Goal: Contribute content: Contribute content

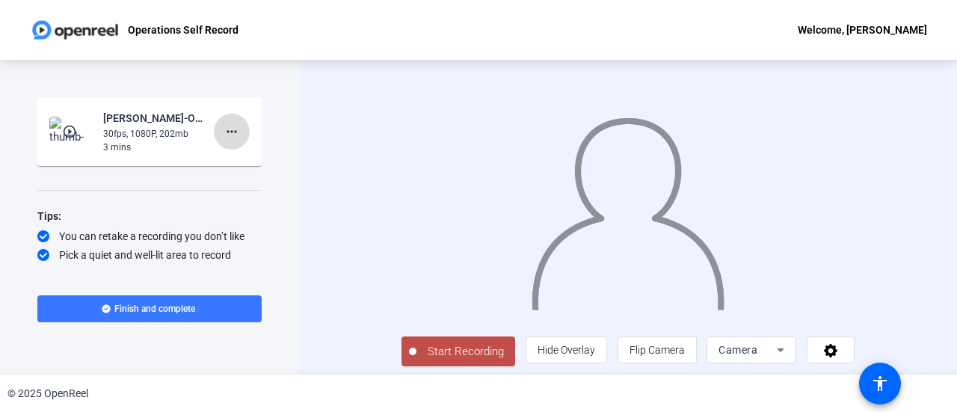
click at [227, 129] on mat-icon "more_horiz" at bounding box center [232, 132] width 18 height 18
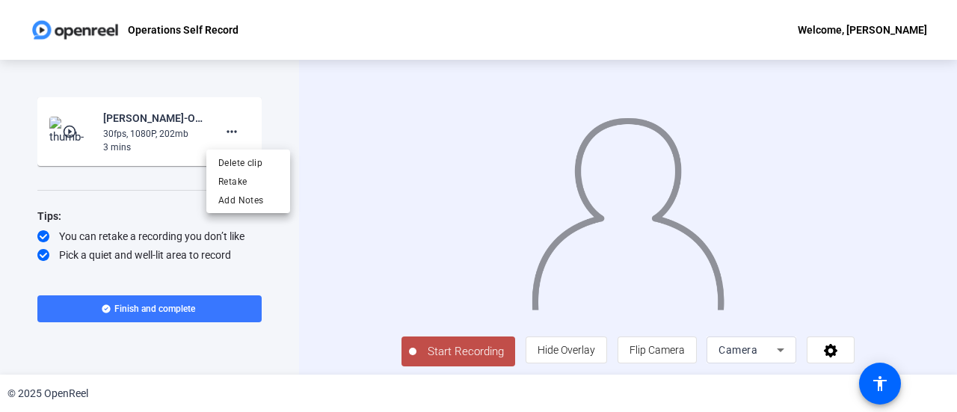
click at [320, 137] on div at bounding box center [478, 206] width 957 height 412
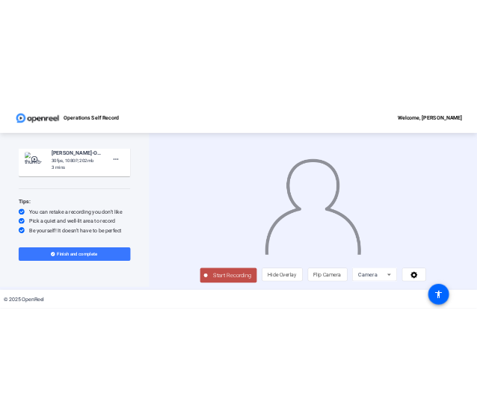
scroll to position [50, 0]
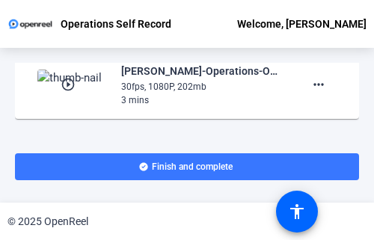
click at [158, 239] on div "© 2025 OpenReel" at bounding box center [187, 221] width 374 height 37
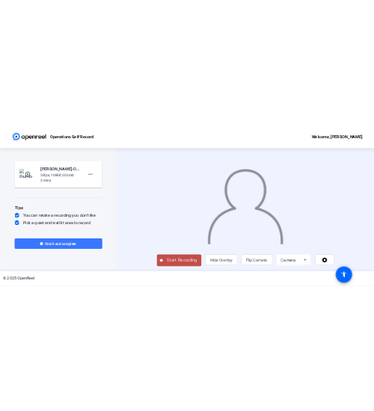
scroll to position [0, 0]
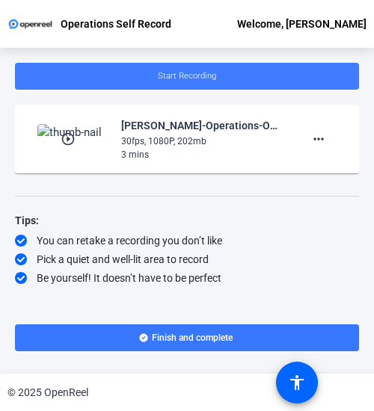
click at [214, 80] on span "Start Recording" at bounding box center [187, 76] width 58 height 10
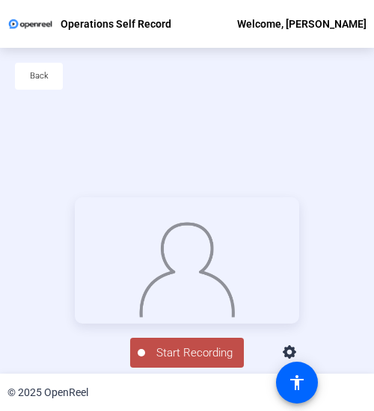
click at [214, 80] on div "Back" at bounding box center [187, 84] width 374 height 72
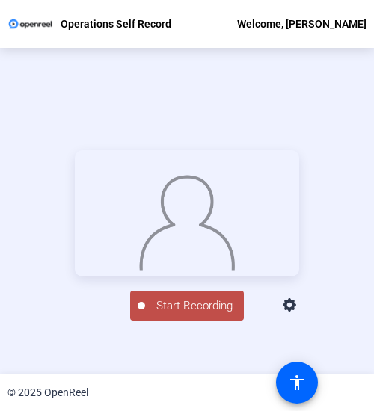
scroll to position [49, 0]
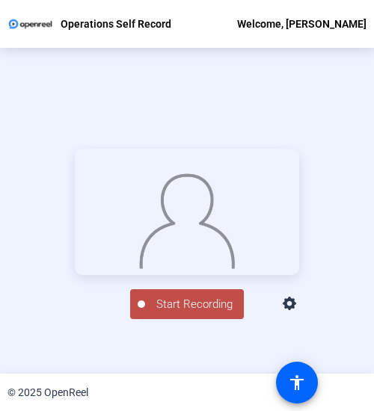
click at [185, 313] on span "Start Recording" at bounding box center [194, 304] width 99 height 17
click at [197, 306] on div "Stop Recording" at bounding box center [194, 297] width 75 height 17
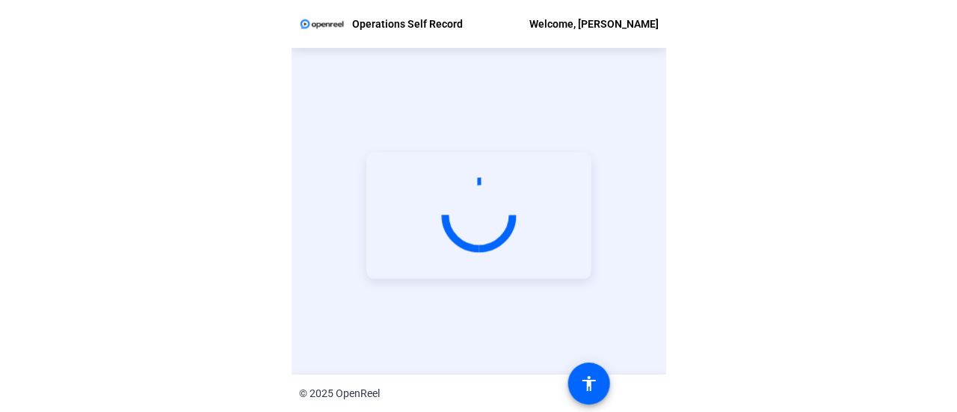
scroll to position [72, 0]
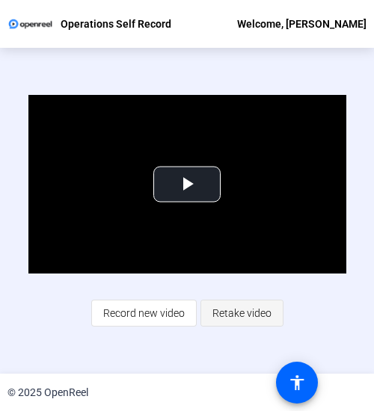
click at [238, 313] on span "Retake video" at bounding box center [241, 313] width 59 height 28
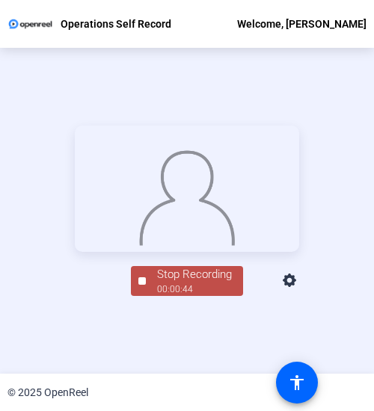
click at [186, 296] on div "00:00:44" at bounding box center [194, 289] width 75 height 13
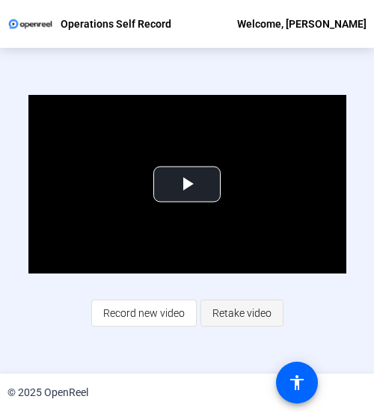
click at [237, 311] on span "Retake video" at bounding box center [241, 313] width 59 height 28
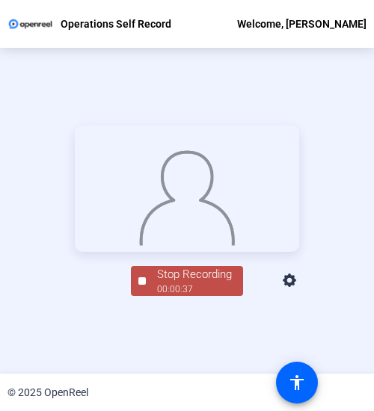
click at [191, 296] on div "00:00:37" at bounding box center [194, 289] width 75 height 13
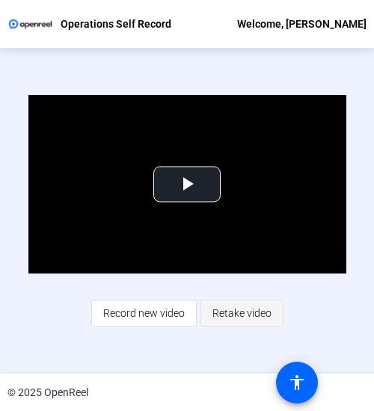
click at [241, 309] on span "Retake video" at bounding box center [241, 313] width 59 height 28
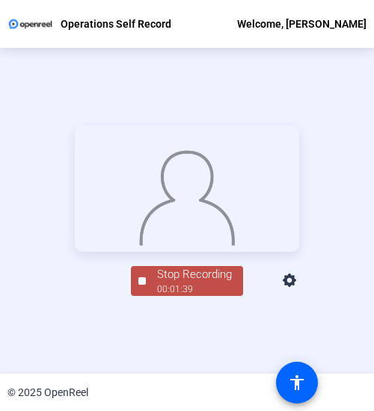
click at [165, 283] on div "Stop Recording" at bounding box center [194, 274] width 75 height 17
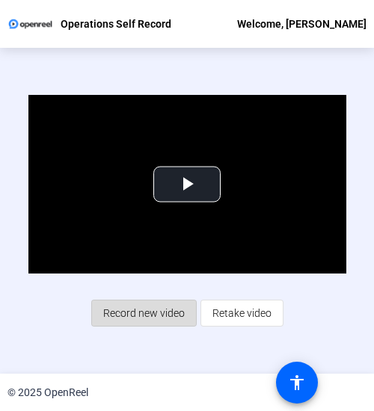
click at [149, 309] on span "Record new video" at bounding box center [143, 313] width 81 height 28
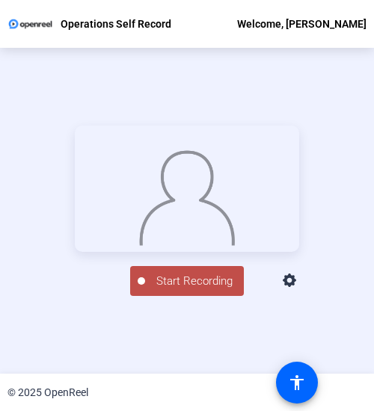
click at [172, 290] on span "Start Recording" at bounding box center [194, 281] width 99 height 17
click at [188, 283] on div "Stop Recording" at bounding box center [194, 274] width 75 height 17
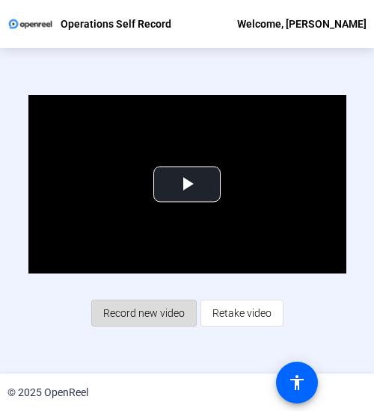
click at [148, 310] on span "Record new video" at bounding box center [143, 313] width 81 height 28
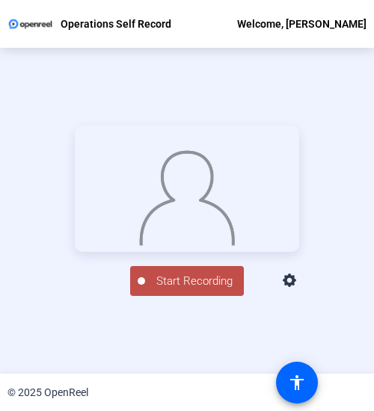
click at [177, 290] on span "Start Recording" at bounding box center [194, 281] width 99 height 17
click at [190, 283] on div "Stop Recording" at bounding box center [194, 274] width 75 height 17
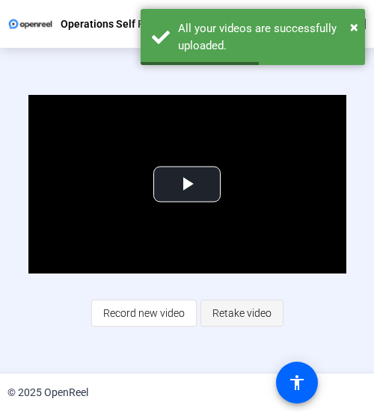
click at [243, 309] on span "Retake video" at bounding box center [241, 313] width 59 height 28
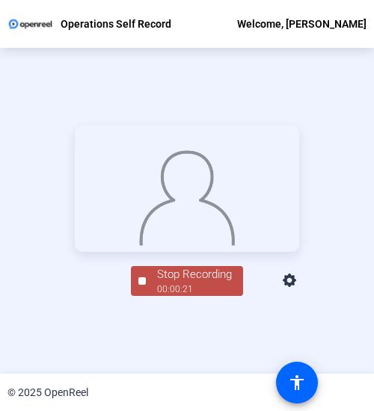
click at [194, 283] on div "Stop Recording" at bounding box center [194, 274] width 75 height 17
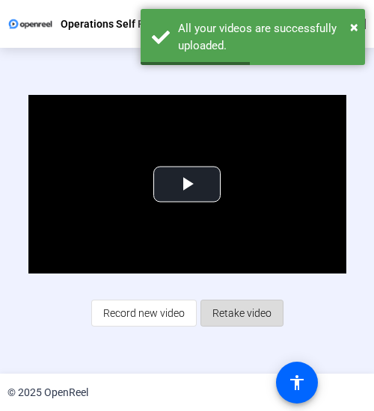
click at [241, 312] on span "Retake video" at bounding box center [241, 313] width 59 height 28
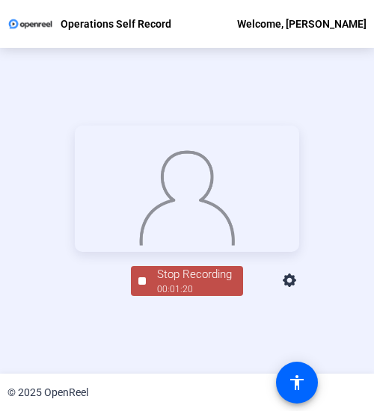
click at [202, 283] on div "Stop Recording" at bounding box center [194, 274] width 75 height 17
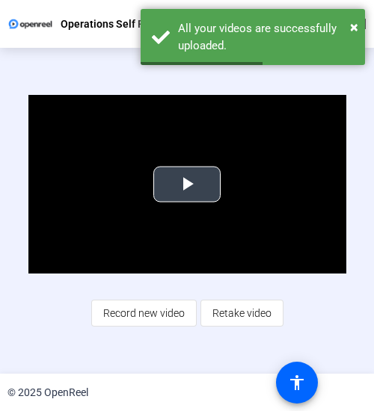
click at [187, 184] on span "Video Player" at bounding box center [187, 184] width 0 height 0
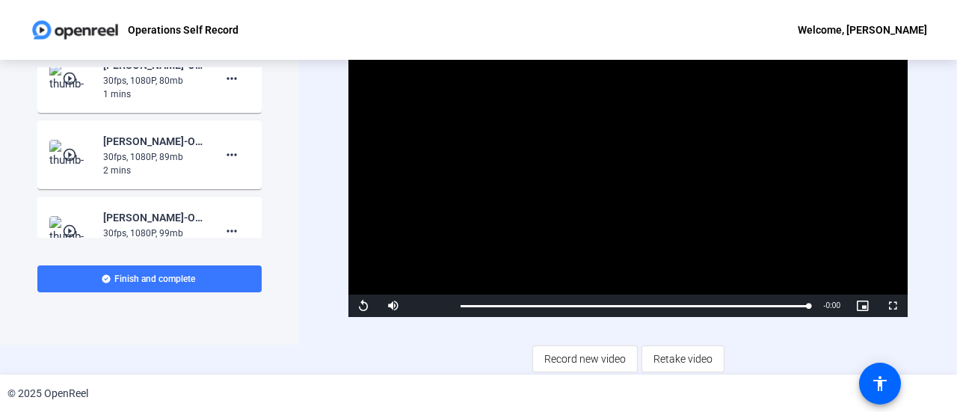
scroll to position [0, 0]
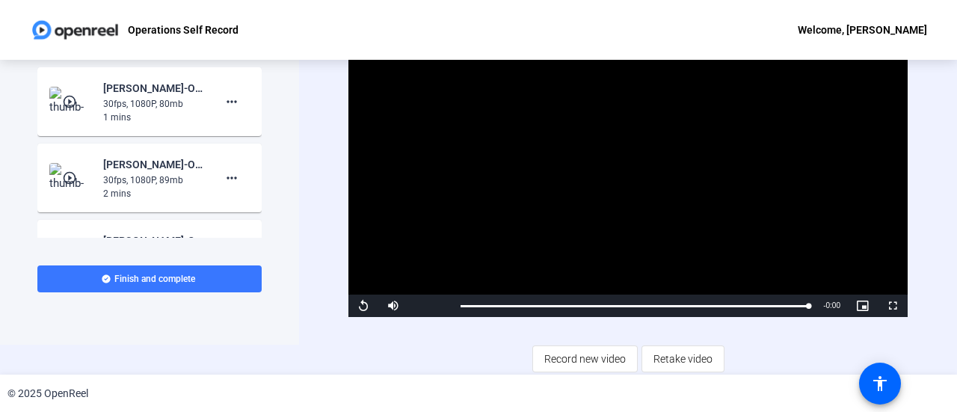
click at [68, 99] on mat-icon "play_circle_outline" at bounding box center [71, 101] width 18 height 15
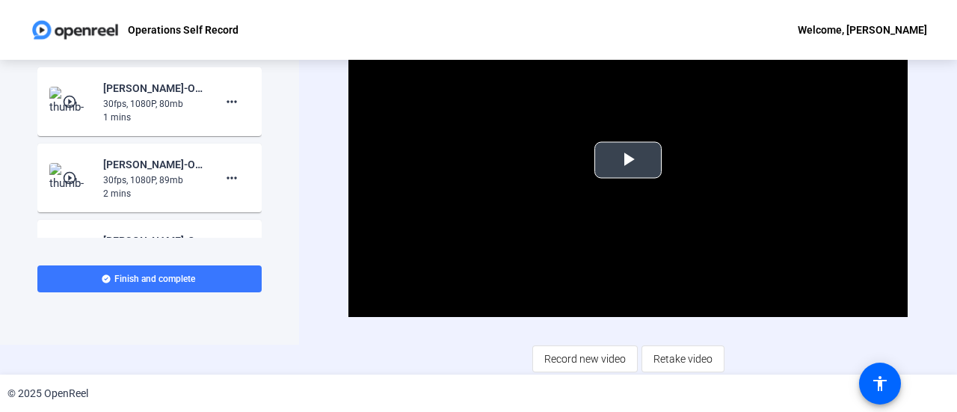
click at [628, 160] on span "Video Player" at bounding box center [628, 160] width 0 height 0
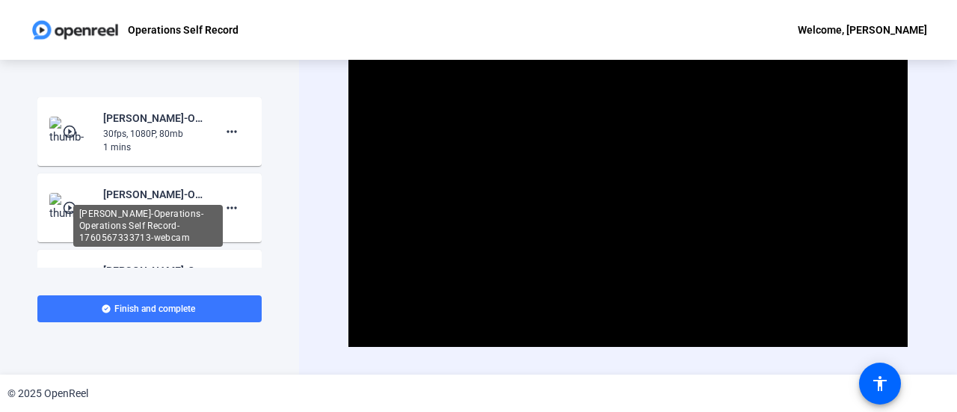
scroll to position [75, 0]
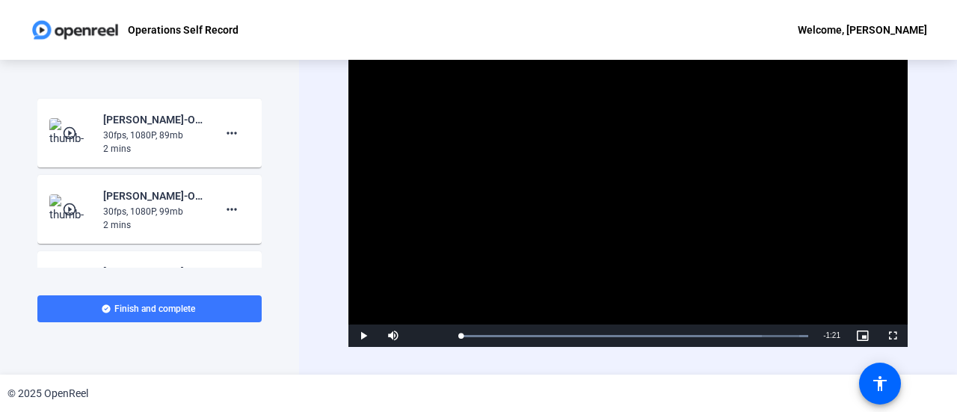
drag, startPoint x: 508, startPoint y: 332, endPoint x: 446, endPoint y: 333, distance: 62.8
click at [460, 335] on div "0:00" at bounding box center [460, 336] width 0 height 2
click at [360, 336] on span "Video Player" at bounding box center [363, 336] width 30 height 0
drag, startPoint x: 466, startPoint y: 334, endPoint x: 452, endPoint y: 334, distance: 14.2
click at [453, 334] on div "Loaded : 100.00% 0:00 0:00" at bounding box center [634, 335] width 363 height 22
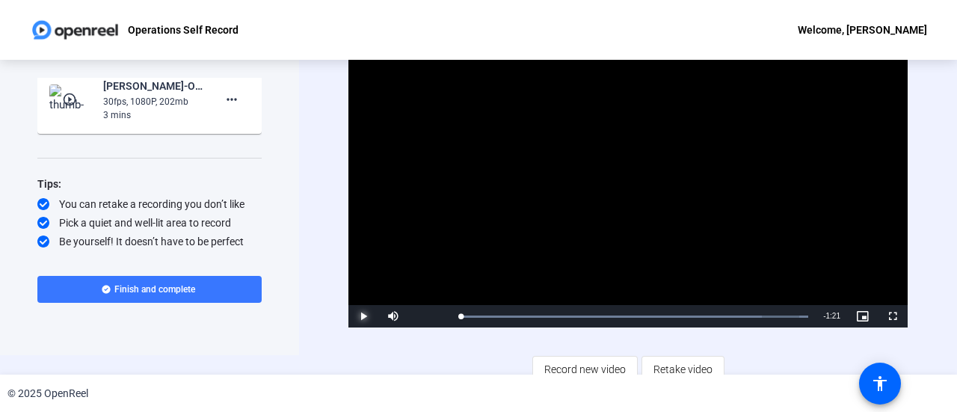
scroll to position [30, 0]
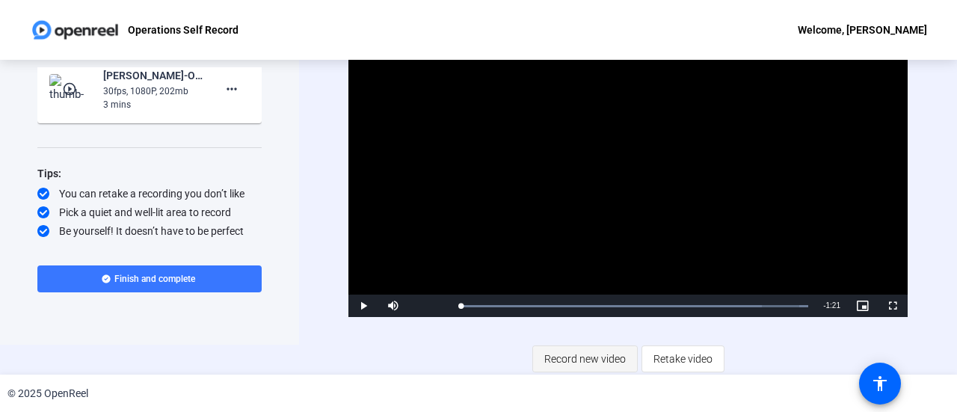
click at [595, 357] on span "Record new video" at bounding box center [584, 359] width 81 height 28
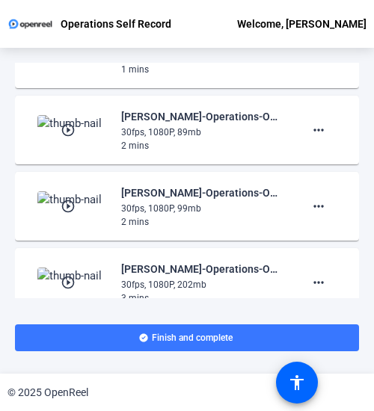
scroll to position [0, 0]
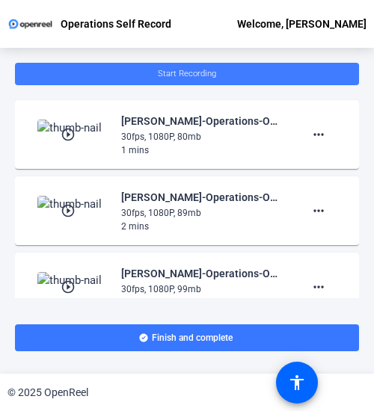
click at [224, 74] on span at bounding box center [187, 74] width 344 height 36
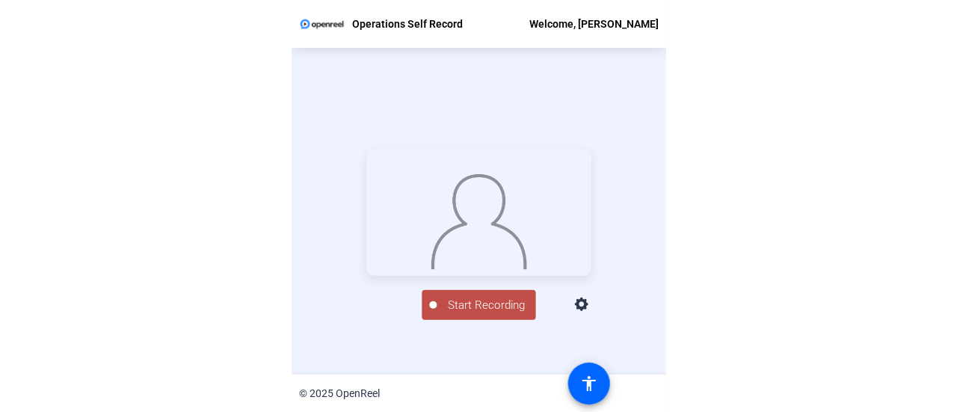
scroll to position [72, 0]
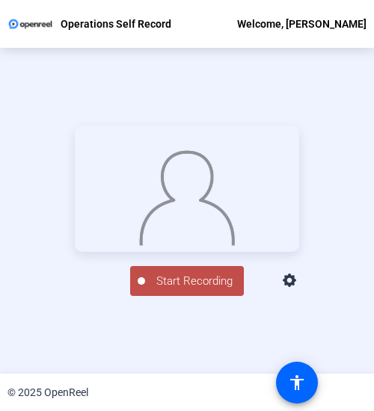
click at [205, 290] on span "Start Recording" at bounding box center [194, 281] width 99 height 17
click at [190, 283] on div "Stop Recording" at bounding box center [194, 274] width 75 height 17
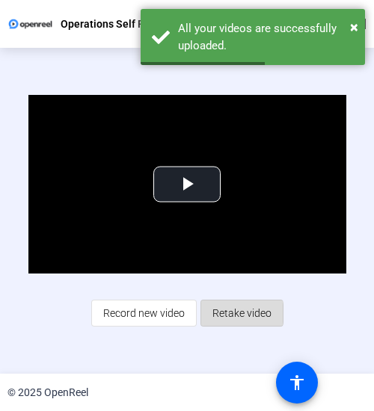
click at [230, 312] on span "Retake video" at bounding box center [241, 313] width 59 height 28
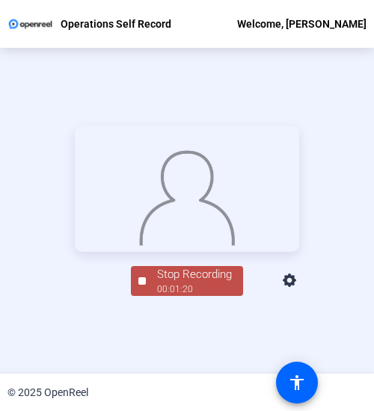
click at [160, 283] on div "Stop Recording" at bounding box center [194, 274] width 75 height 17
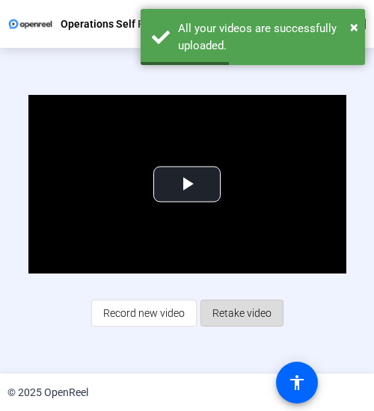
click at [247, 309] on span "Retake video" at bounding box center [241, 313] width 59 height 28
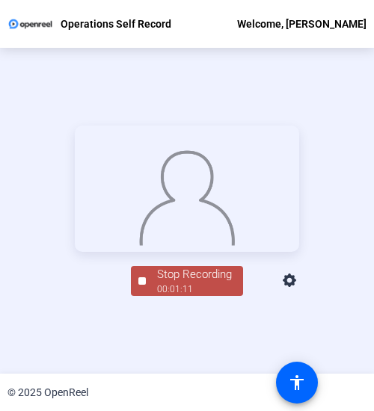
click at [193, 283] on div "Stop Recording" at bounding box center [194, 274] width 75 height 17
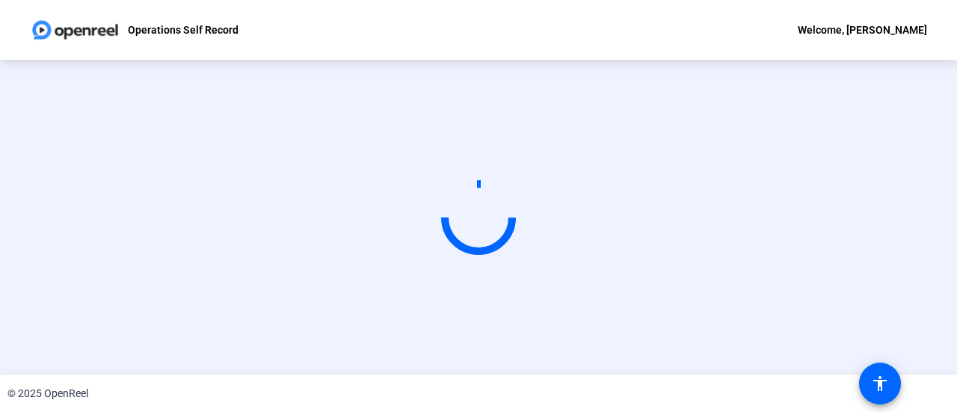
scroll to position [0, 0]
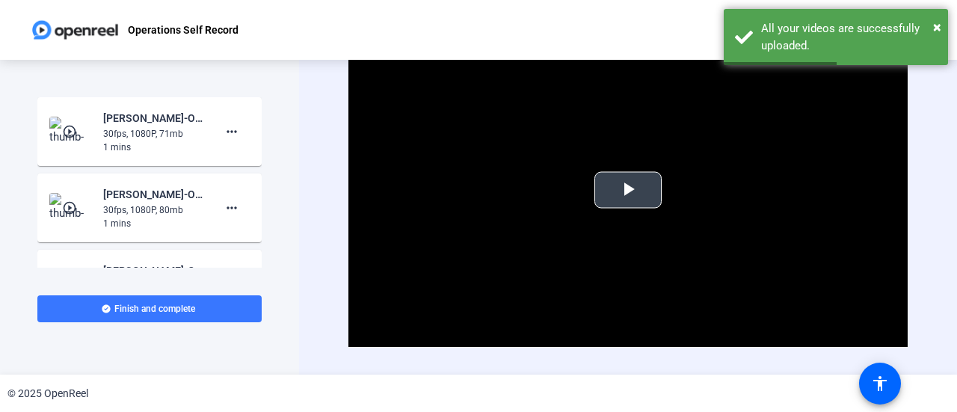
click at [628, 190] on span "Video Player" at bounding box center [628, 190] width 0 height 0
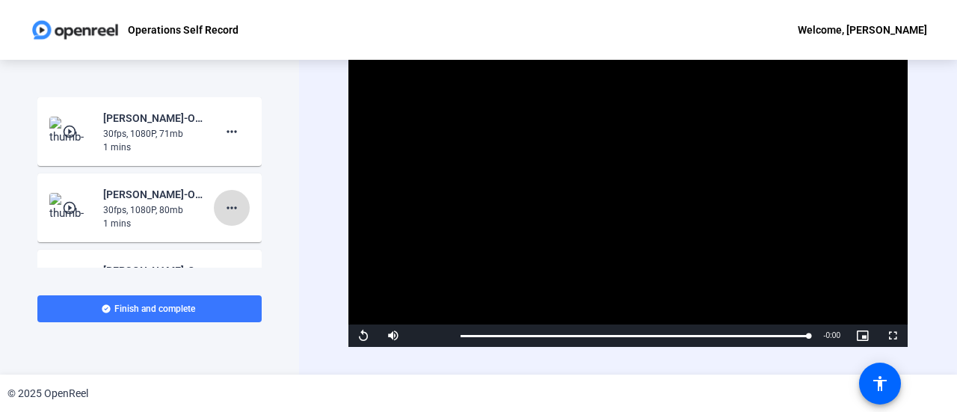
click at [229, 203] on mat-icon "more_horiz" at bounding box center [232, 208] width 18 height 18
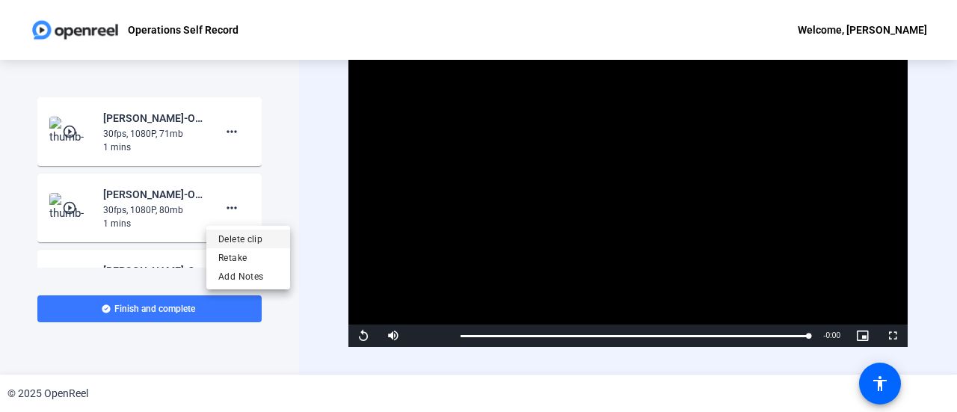
click at [238, 238] on span "Delete clip" at bounding box center [248, 239] width 60 height 18
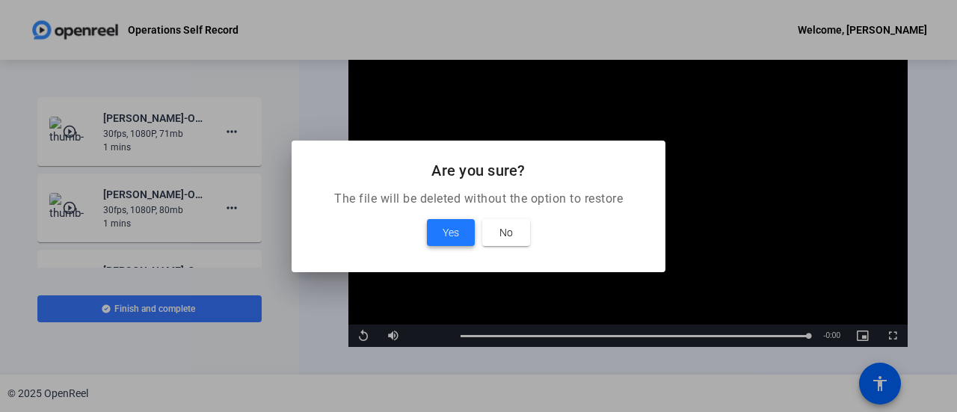
click at [452, 231] on span "Yes" at bounding box center [451, 233] width 16 height 18
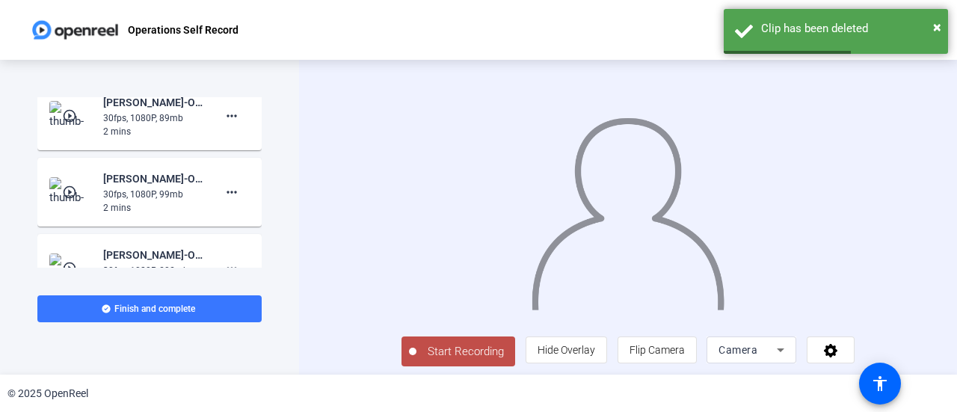
scroll to position [167, 0]
click at [227, 193] on mat-icon "more_horiz" at bounding box center [232, 194] width 18 height 18
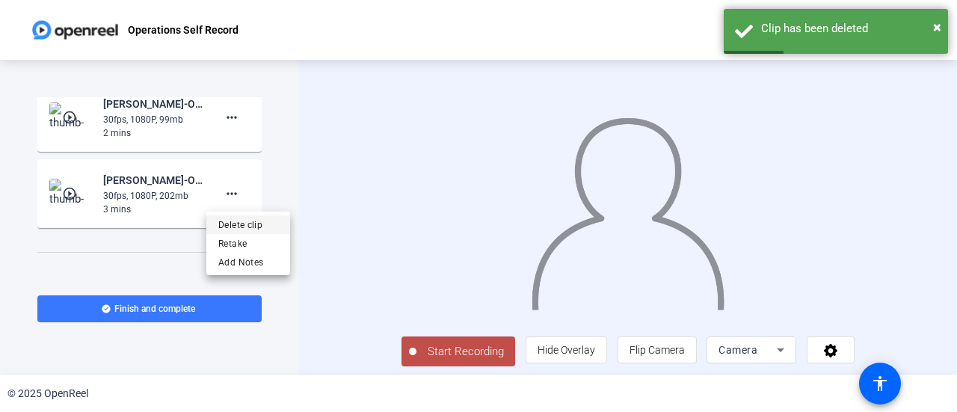
click at [246, 224] on span "Delete clip" at bounding box center [248, 224] width 60 height 18
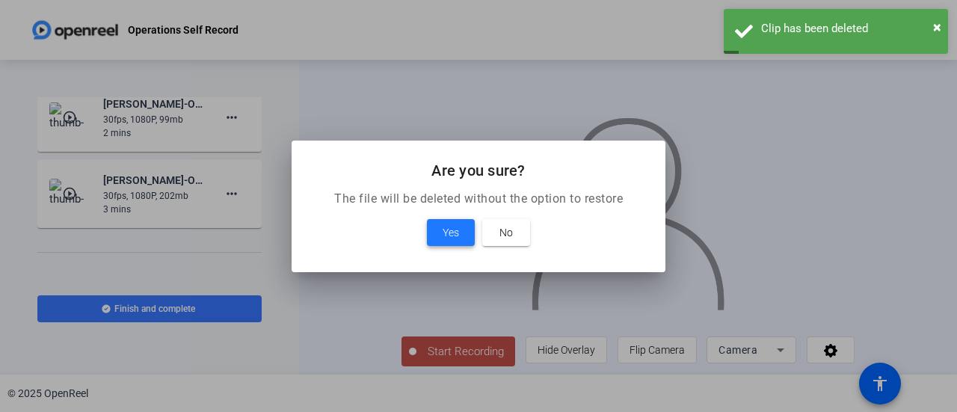
click at [454, 229] on span "Yes" at bounding box center [451, 233] width 16 height 18
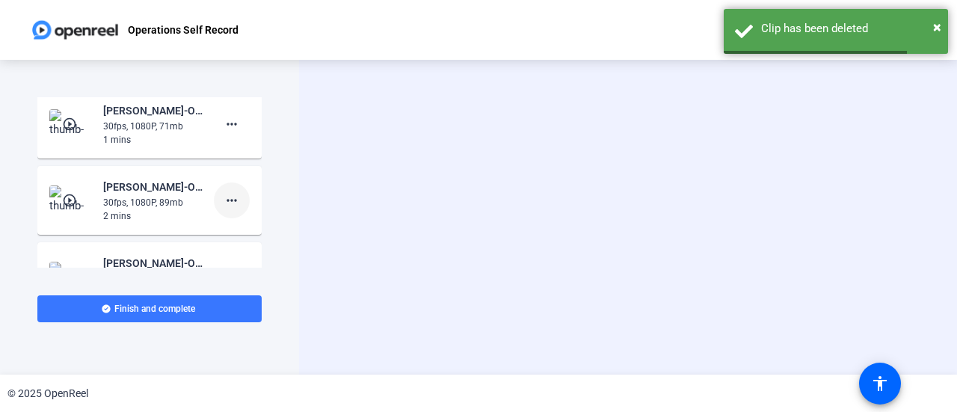
scroll to position [0, 0]
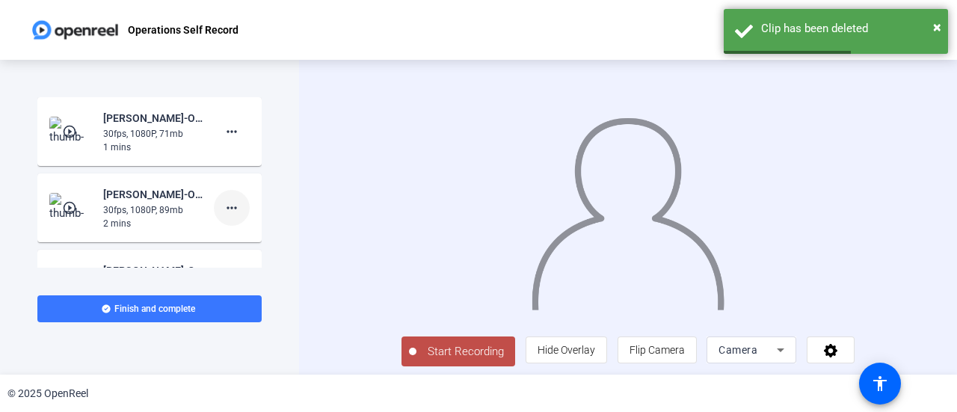
click at [226, 209] on mat-icon "more_horiz" at bounding box center [232, 208] width 18 height 18
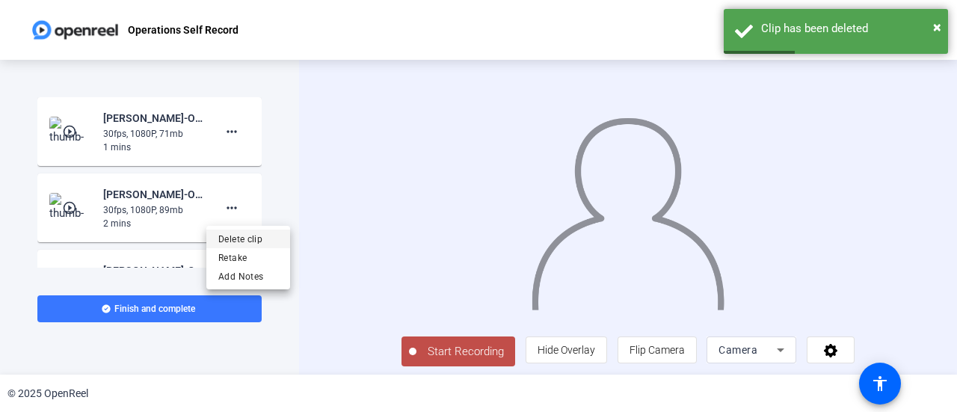
click at [234, 238] on span "Delete clip" at bounding box center [248, 239] width 60 height 18
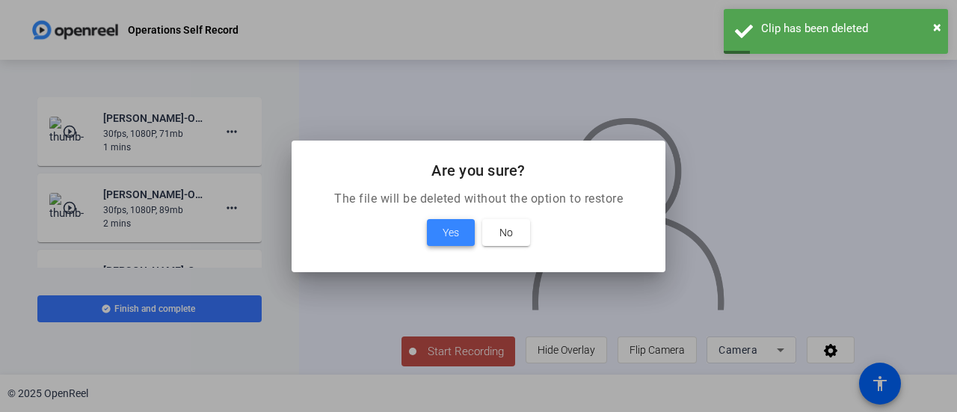
click at [454, 227] on span "Yes" at bounding box center [451, 233] width 16 height 18
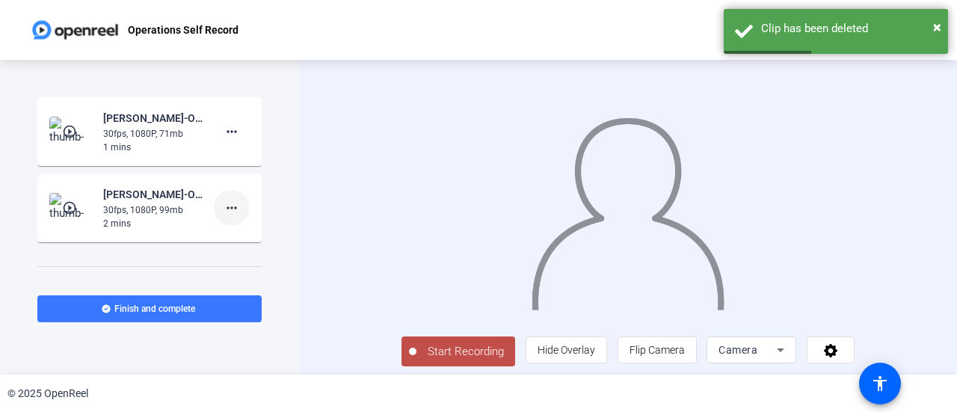
click at [227, 208] on mat-icon "more_horiz" at bounding box center [232, 208] width 18 height 18
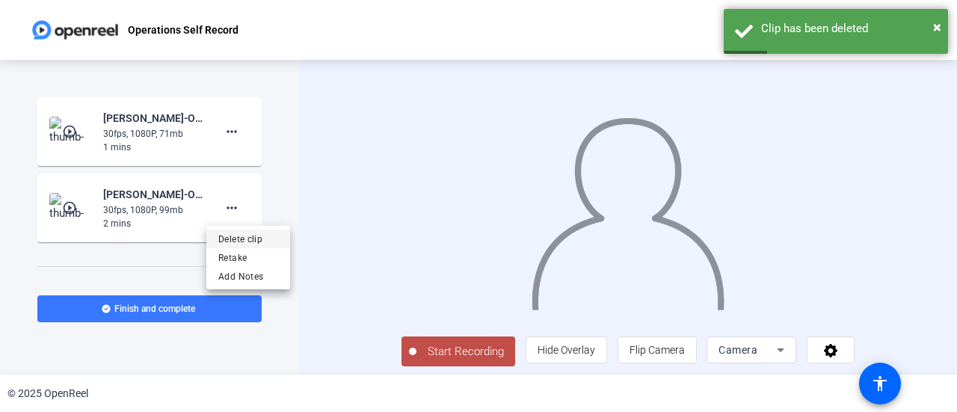
click at [238, 234] on span "Delete clip" at bounding box center [248, 239] width 60 height 18
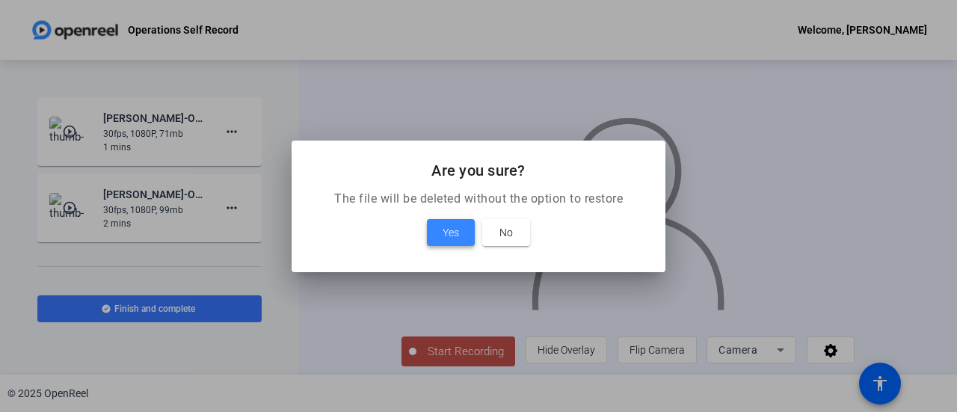
click at [443, 234] on span "Yes" at bounding box center [451, 233] width 16 height 18
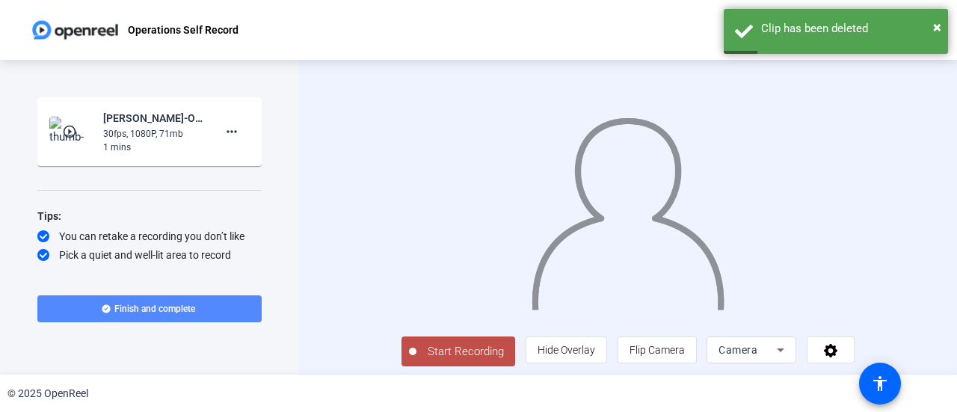
click at [170, 304] on span "Finish and complete" at bounding box center [154, 309] width 81 height 12
